Goal: Transaction & Acquisition: Purchase product/service

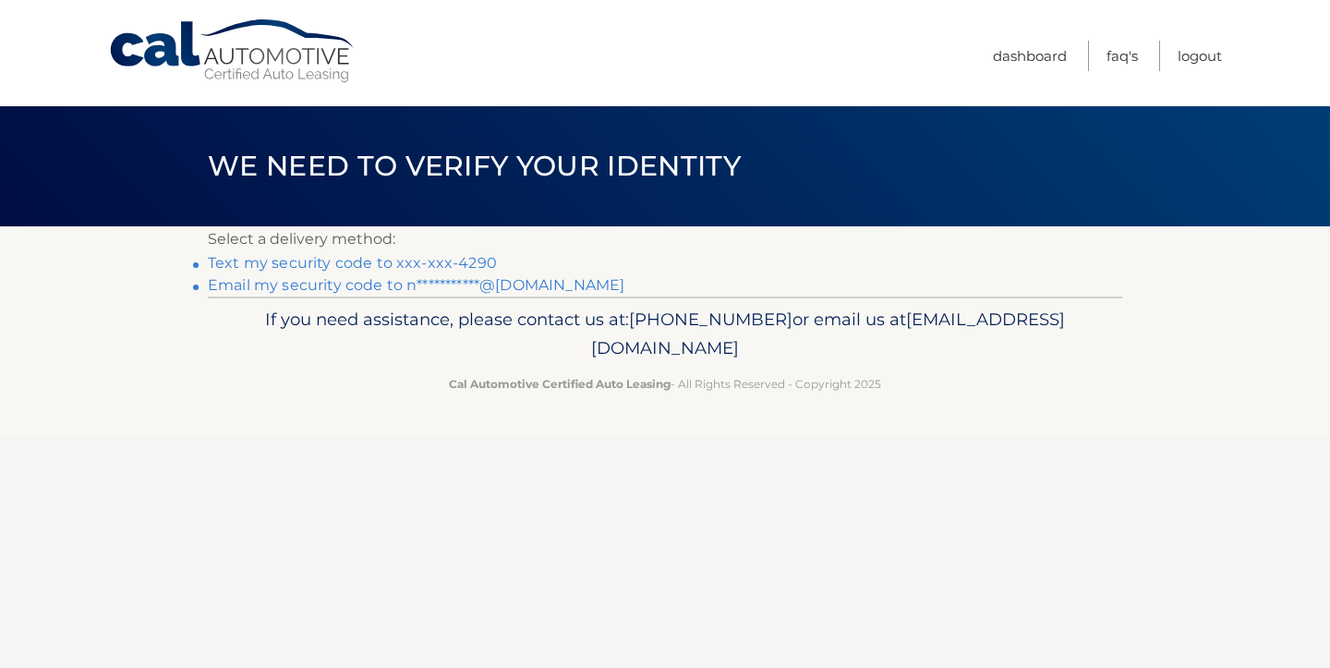
click at [497, 272] on link "Text my security code to xxx-xxx-4290" at bounding box center [352, 263] width 289 height 18
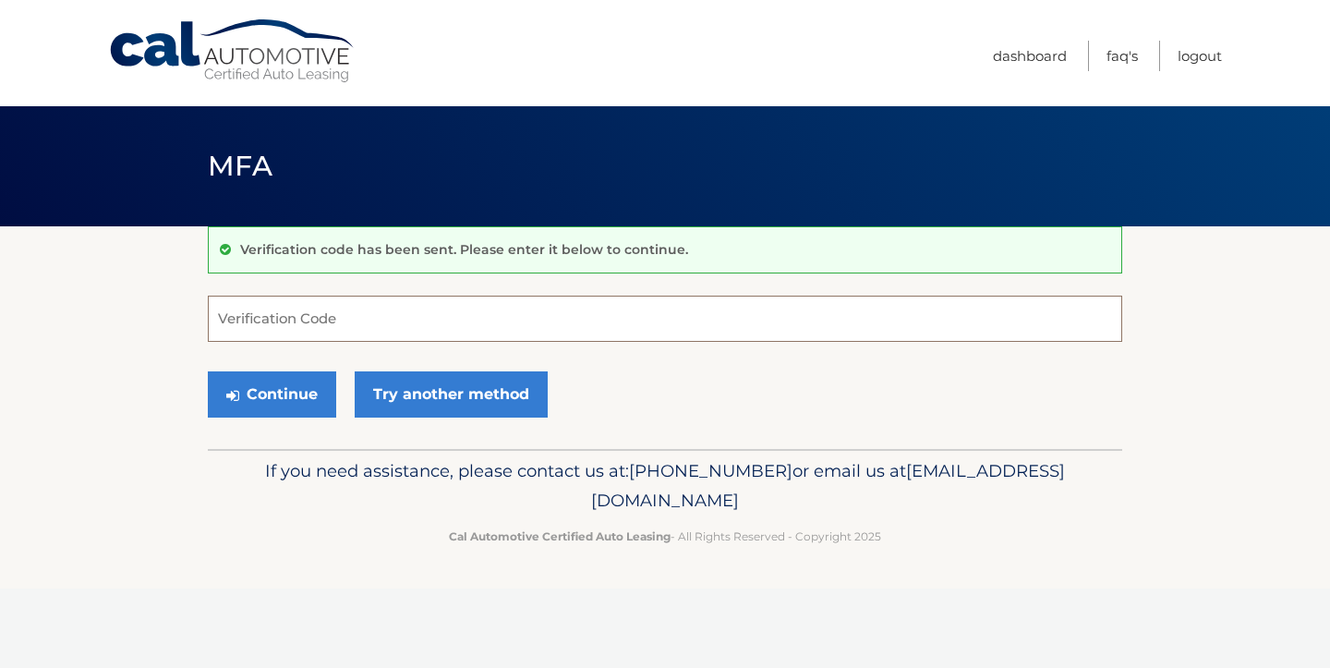
click at [320, 330] on input "Verification Code" at bounding box center [665, 319] width 915 height 46
type input "535924"
click at [313, 418] on button "Continue" at bounding box center [272, 394] width 128 height 46
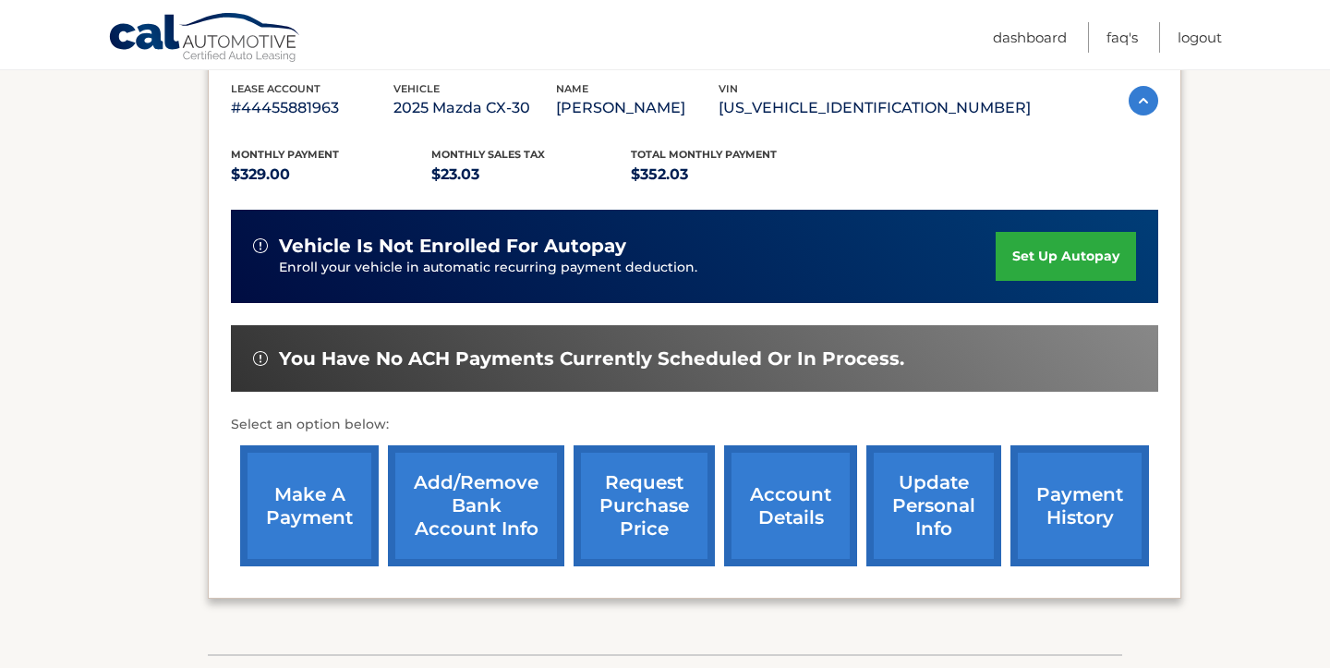
scroll to position [328, 0]
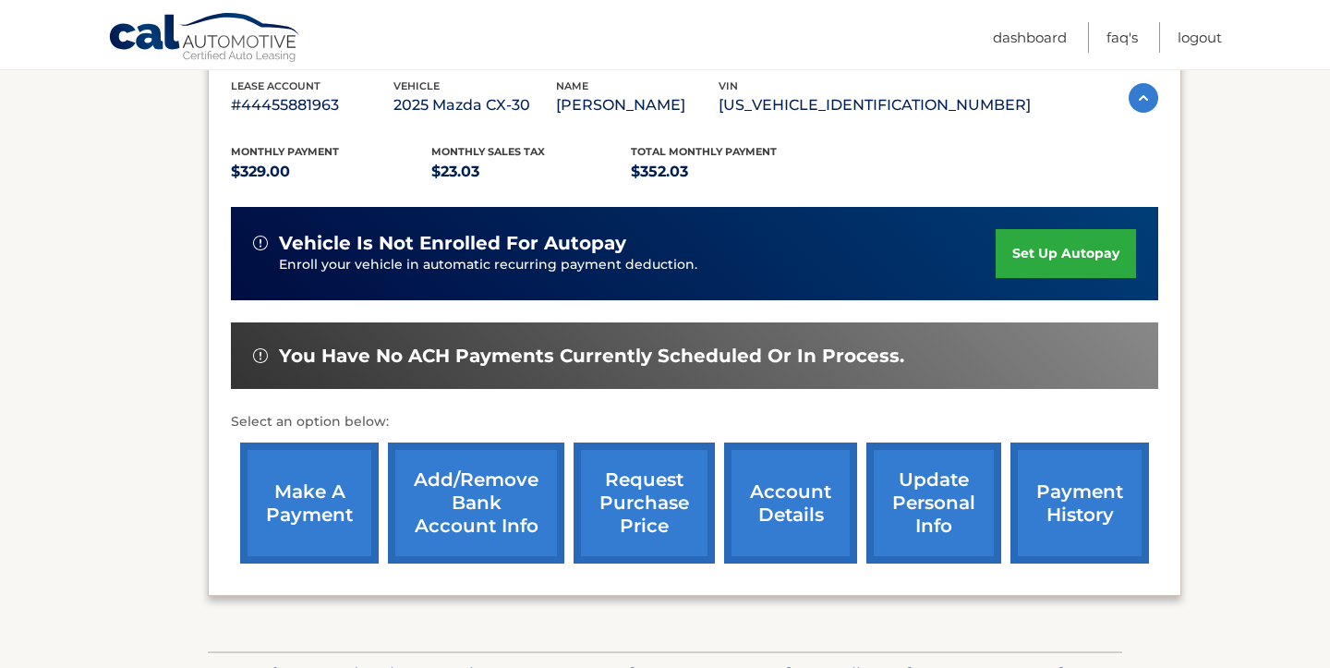
click at [316, 513] on link "make a payment" at bounding box center [309, 502] width 139 height 121
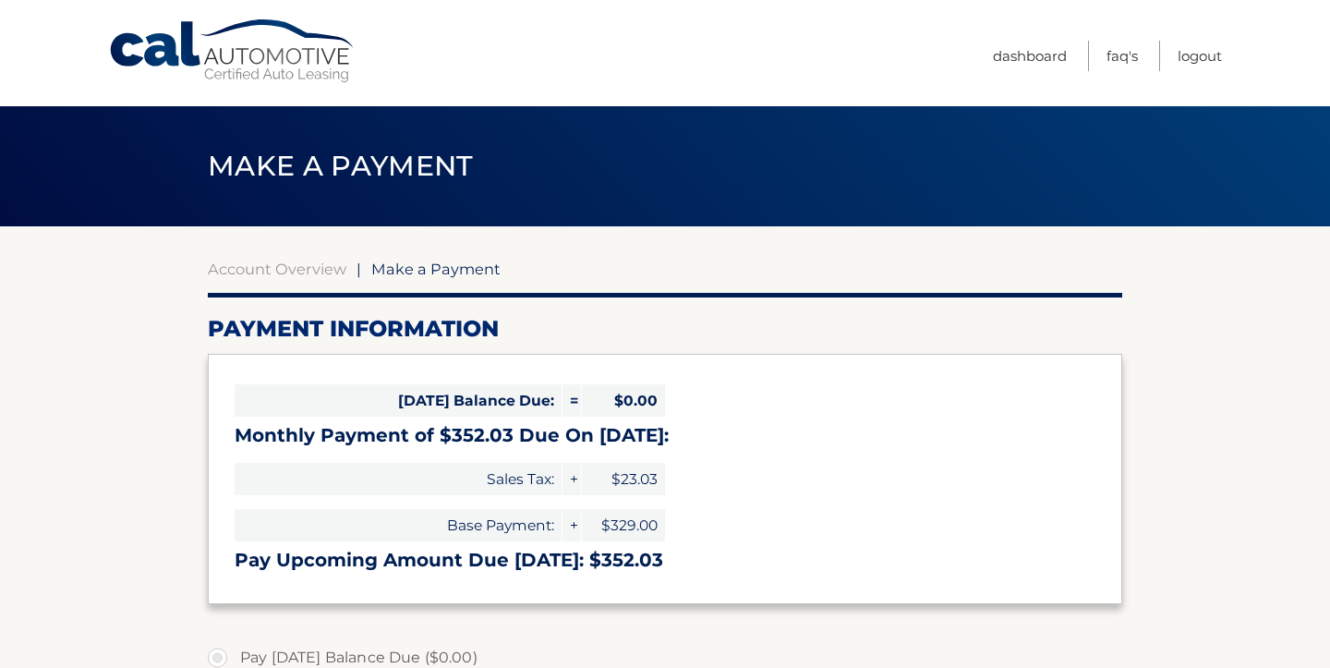
select select "MmQ4ZTBkMDMtOWE4Yi00MzlkLWI2MzAtMDk4NTk0MDIxMjU0"
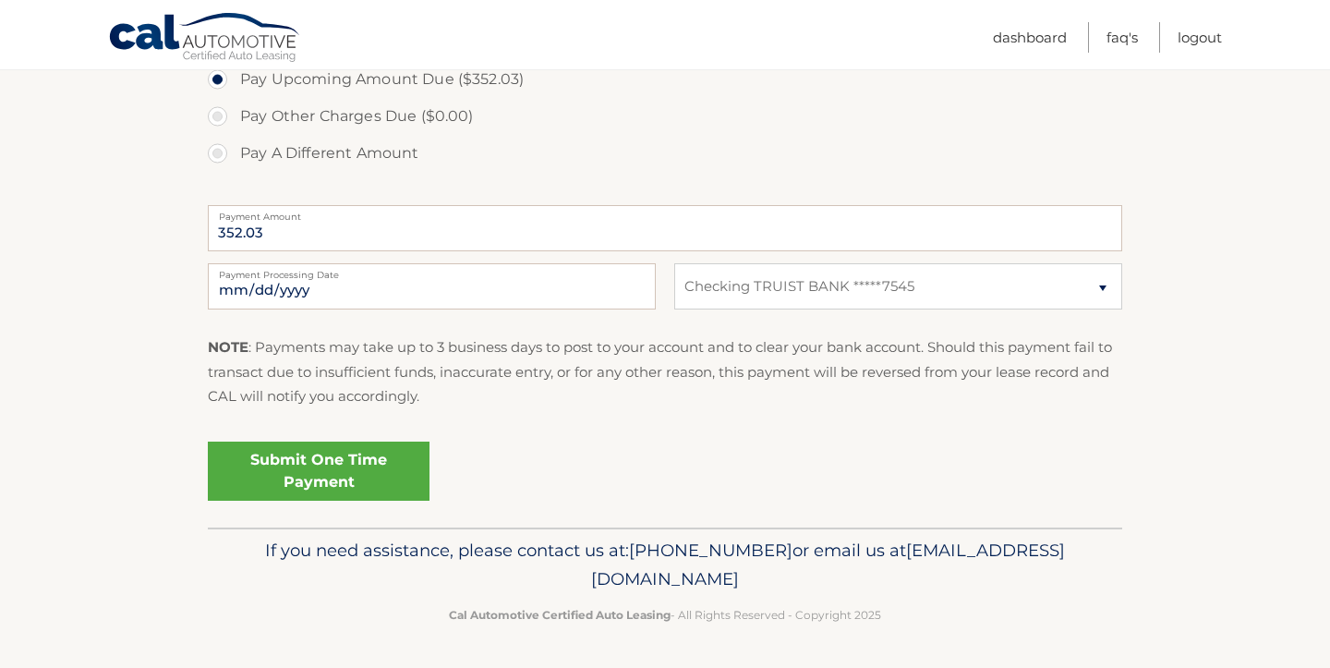
scroll to position [873, 0]
click at [397, 485] on link "Submit One Time Payment" at bounding box center [319, 471] width 222 height 59
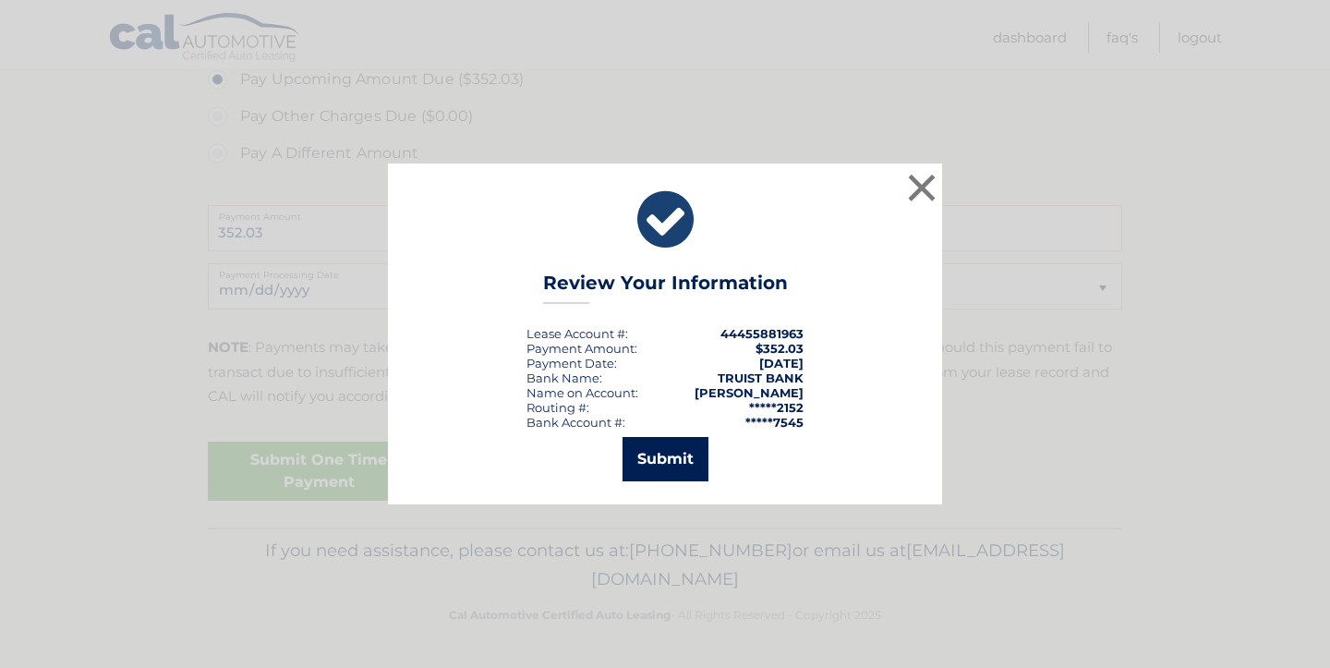
click at [667, 465] on button "Submit" at bounding box center [666, 459] width 86 height 44
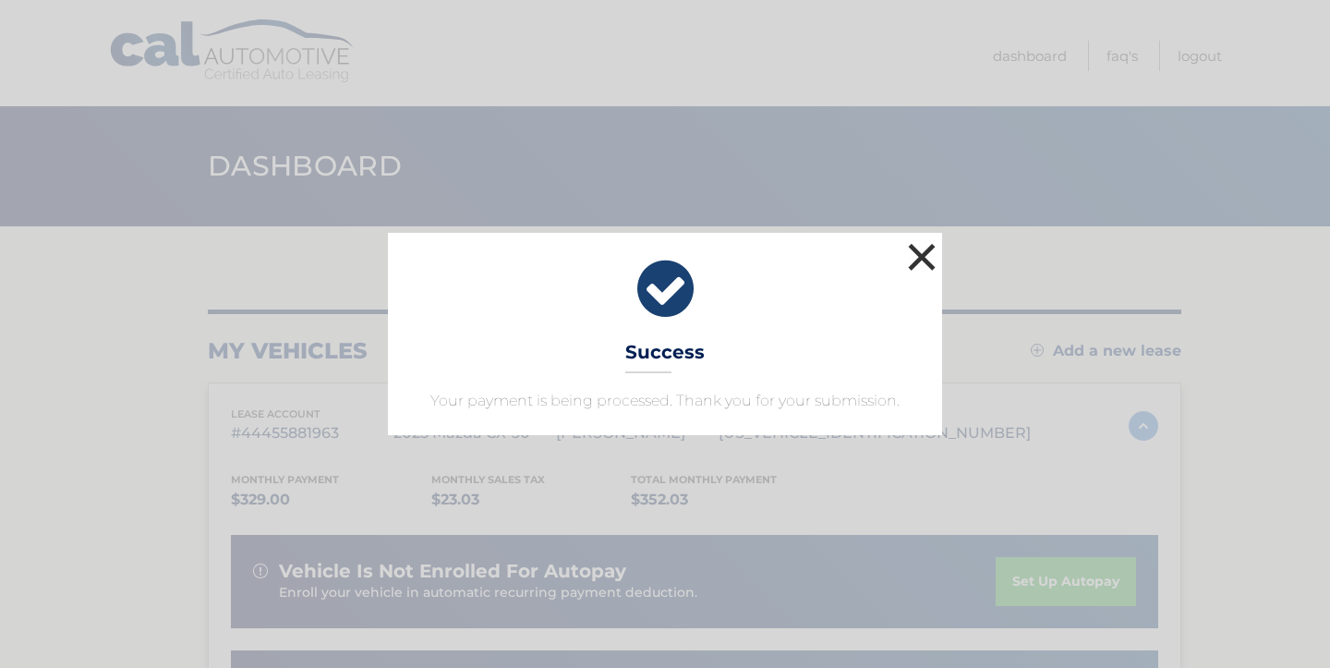
click at [925, 238] on button "×" at bounding box center [921, 256] width 37 height 37
